Goal: Information Seeking & Learning: Learn about a topic

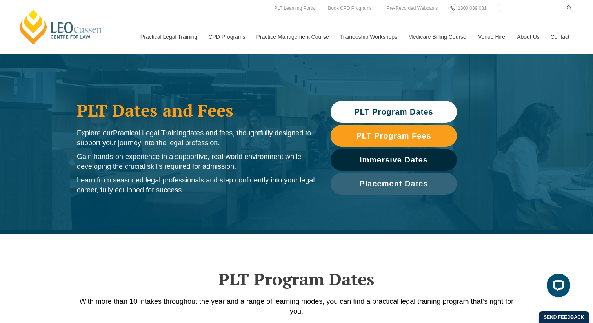
click at [405, 103] on link "PLT Program Dates" at bounding box center [394, 112] width 126 height 22
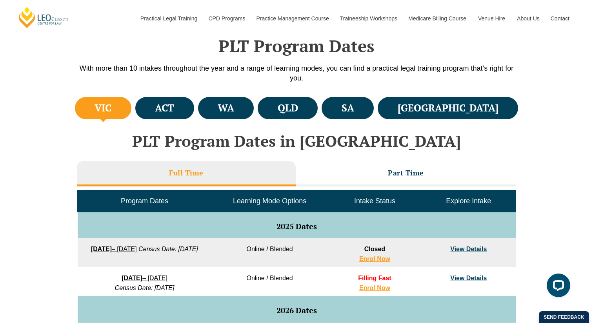
scroll to position [234, 0]
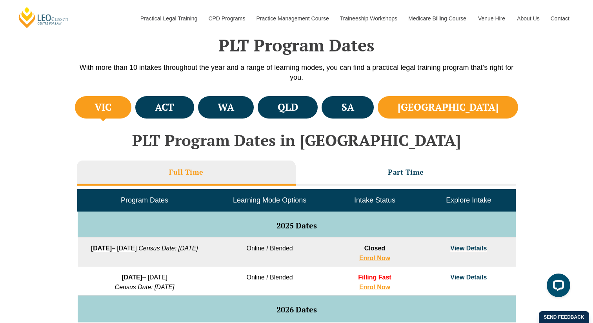
click at [508, 110] on li "[GEOGRAPHIC_DATA]" at bounding box center [448, 107] width 140 height 22
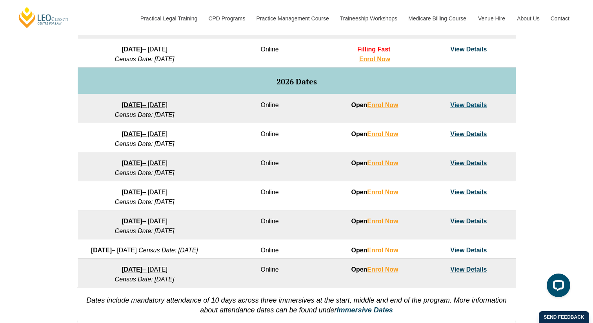
scroll to position [469, 0]
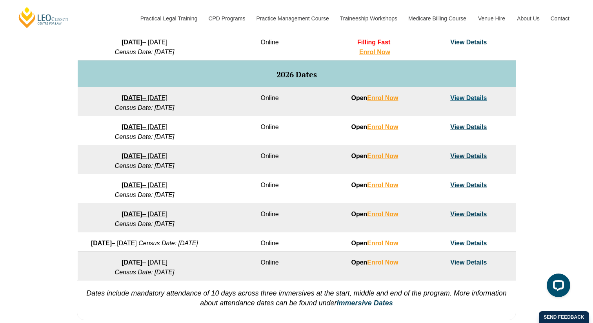
drag, startPoint x: 95, startPoint y: 153, endPoint x: 200, endPoint y: 163, distance: 105.2
click at [200, 163] on td "[DATE] – [DATE] Census Date: [DATE]" at bounding box center [145, 159] width 134 height 29
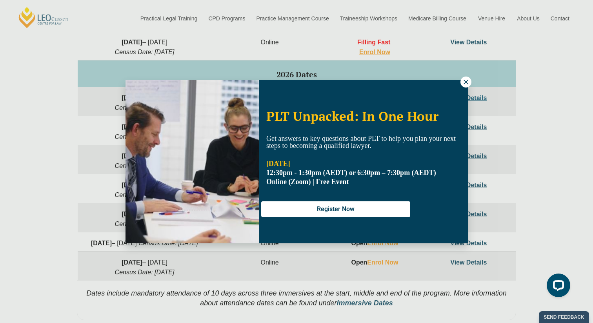
click at [466, 78] on button at bounding box center [465, 81] width 11 height 11
